Goal: Find specific page/section: Find specific page/section

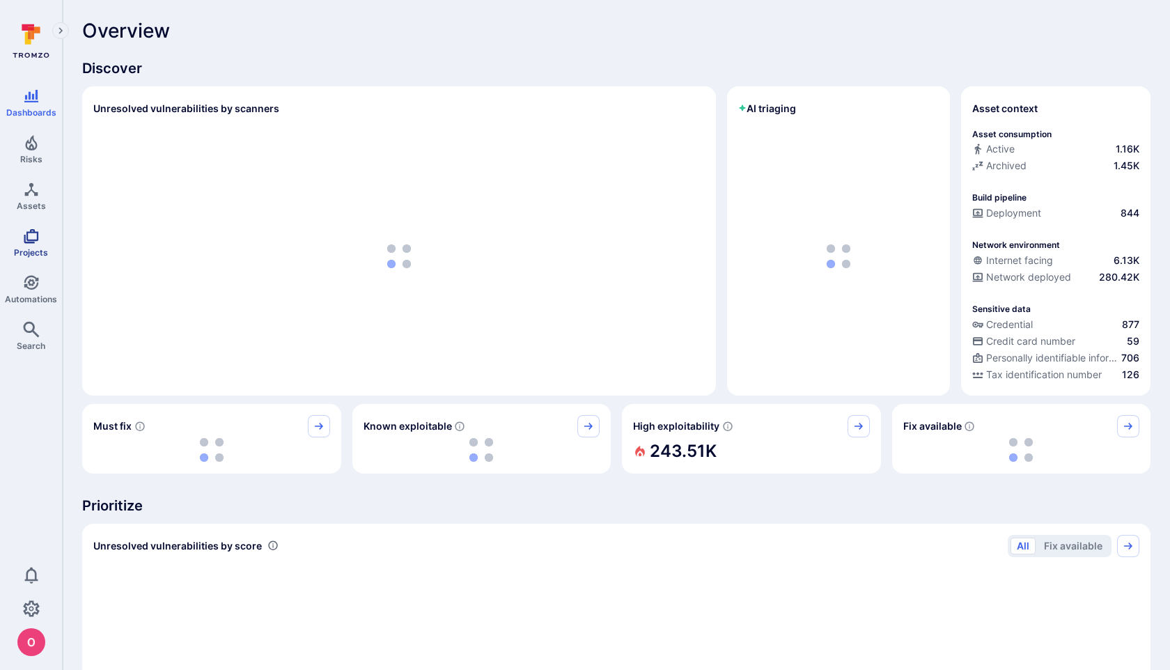
click at [35, 229] on icon "Projects" at bounding box center [31, 236] width 17 height 17
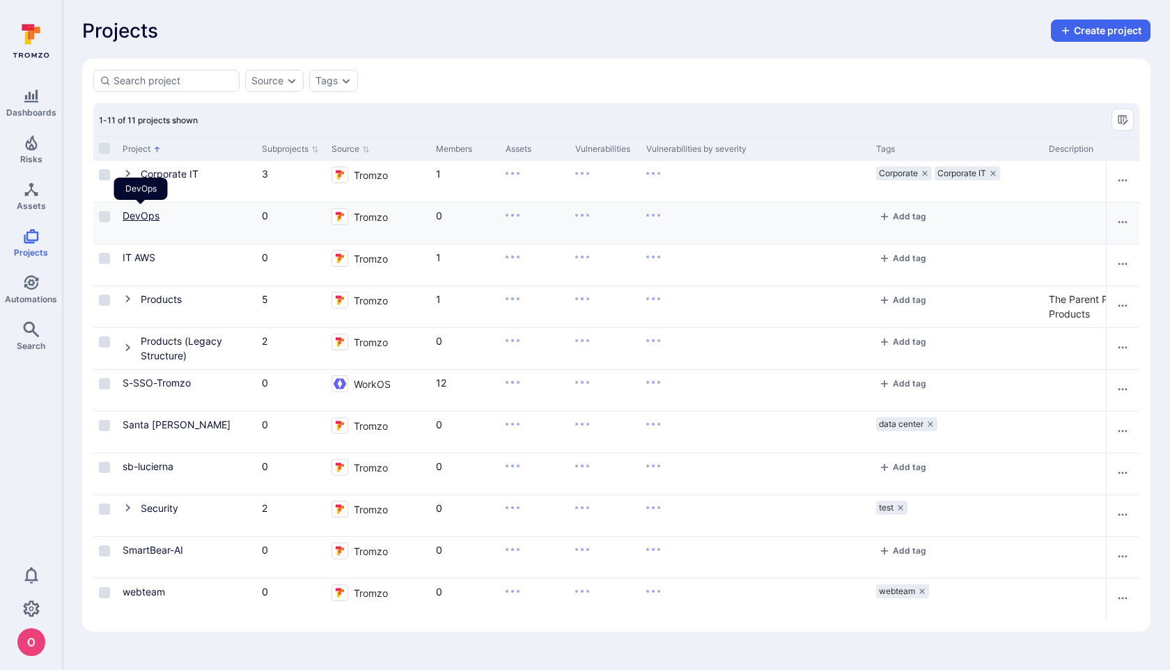
click at [145, 212] on link "DevOps" at bounding box center [141, 216] width 37 height 12
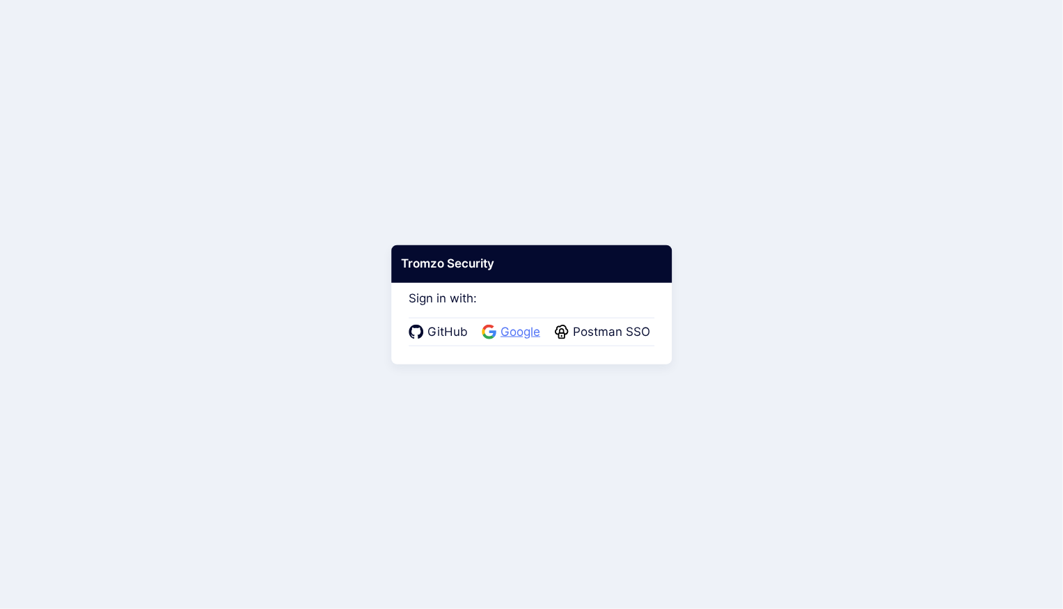
click at [524, 329] on span "Google" at bounding box center [520, 332] width 48 height 18
